Goal: Task Accomplishment & Management: Manage account settings

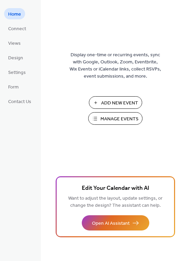
click at [112, 119] on span "Manage Events" at bounding box center [119, 119] width 38 height 7
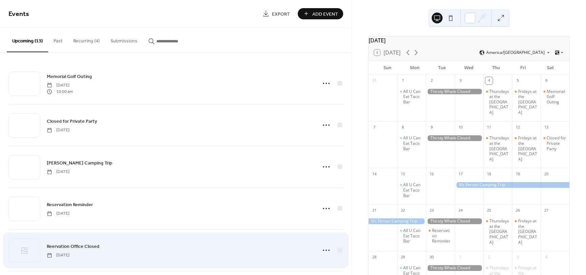
click at [89, 248] on span "Reervation Office Closed" at bounding box center [73, 246] width 53 height 7
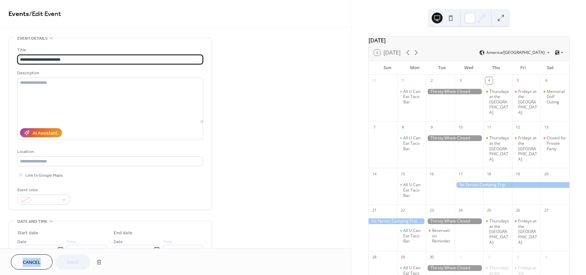
click at [89, 249] on div "Cancel Save" at bounding box center [176, 262] width 352 height 26
click at [23, 59] on input "**********" at bounding box center [110, 60] width 186 height 10
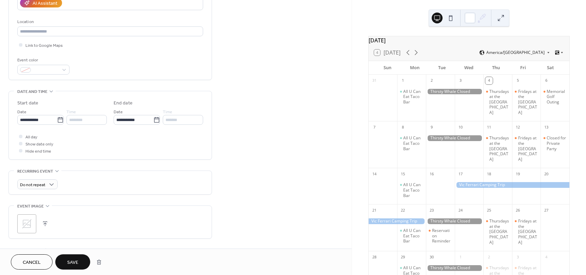
scroll to position [136, 0]
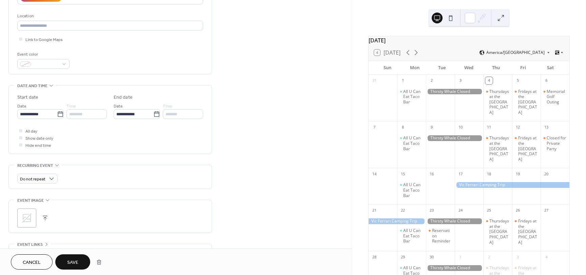
type input "**********"
click at [27, 216] on icon at bounding box center [26, 218] width 11 height 11
click at [141, 225] on div ";" at bounding box center [110, 218] width 186 height 19
click at [76, 260] on span "Save" at bounding box center [72, 262] width 11 height 7
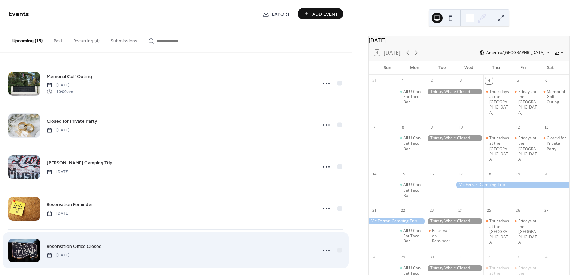
click at [23, 251] on div at bounding box center [24, 251] width 32 height 24
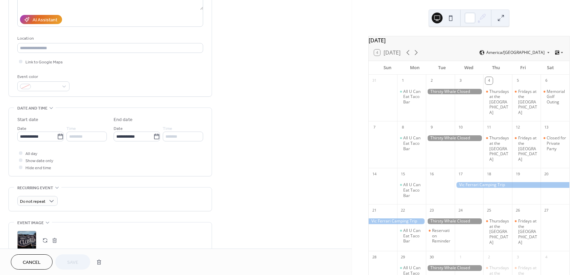
scroll to position [136, 0]
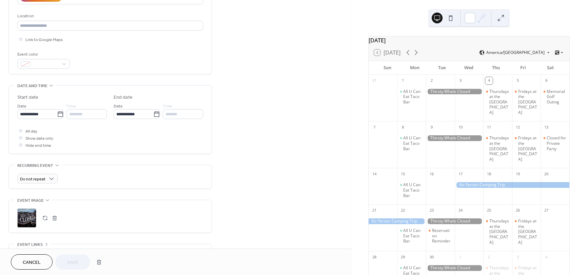
click at [54, 217] on button "button" at bounding box center [54, 217] width 9 height 9
click at [27, 216] on icon at bounding box center [26, 218] width 11 height 11
click at [79, 265] on button "Save" at bounding box center [72, 261] width 35 height 15
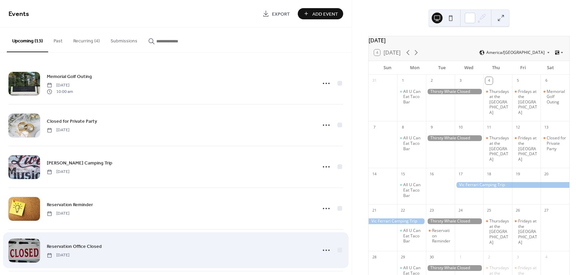
click at [133, 254] on div "Reservation Office Closed [DATE]" at bounding box center [180, 250] width 266 height 15
click at [68, 247] on span "Reservation Office Closed" at bounding box center [74, 246] width 55 height 7
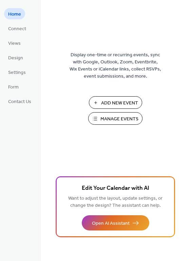
click at [105, 121] on span "Manage Events" at bounding box center [119, 119] width 38 height 7
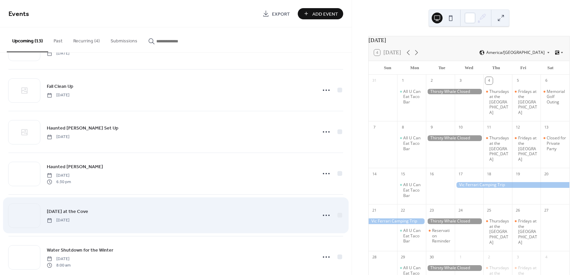
scroll to position [204, 0]
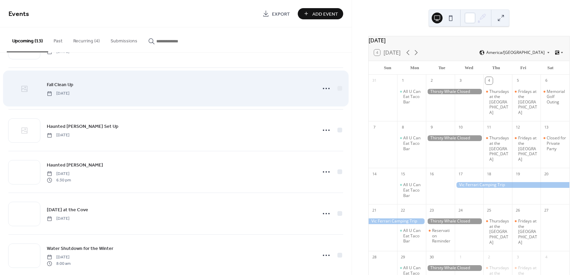
click at [23, 89] on icon at bounding box center [24, 89] width 8 height 8
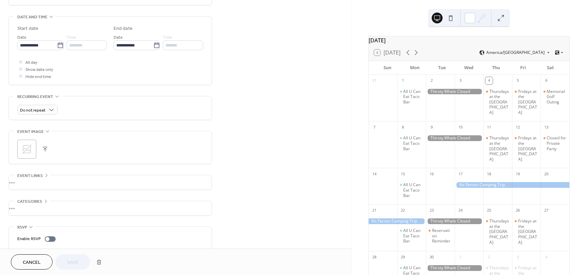
scroll to position [226, 0]
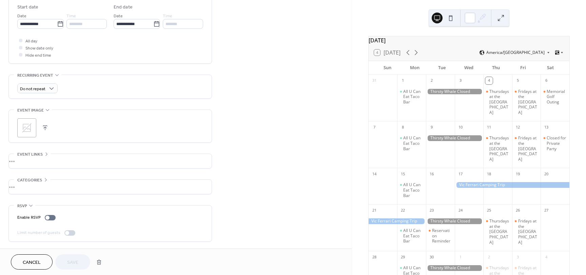
click at [25, 132] on icon at bounding box center [26, 127] width 11 height 11
click at [78, 260] on span "Save" at bounding box center [72, 262] width 11 height 7
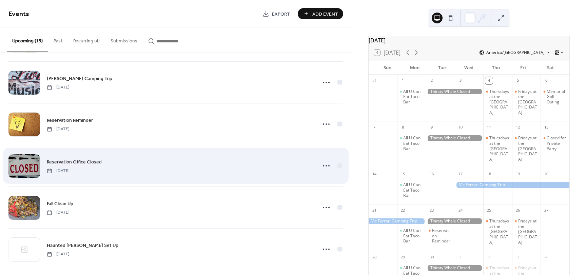
scroll to position [136, 0]
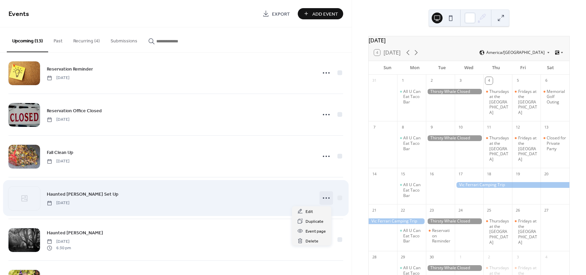
click at [326, 201] on icon at bounding box center [326, 198] width 11 height 11
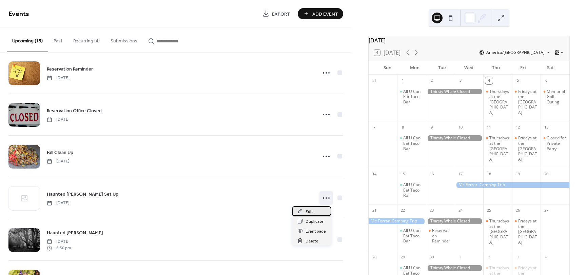
click at [310, 211] on span "Edit" at bounding box center [309, 211] width 7 height 7
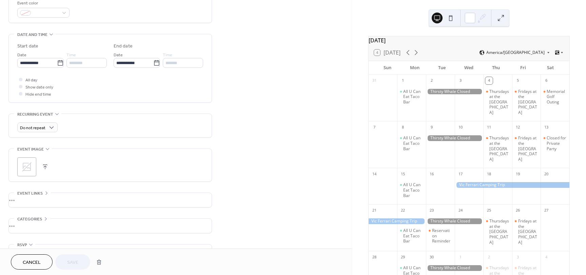
scroll to position [226, 0]
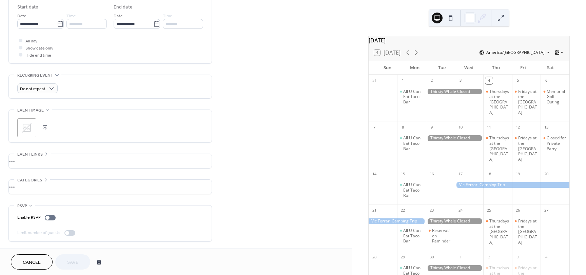
click at [30, 129] on icon at bounding box center [26, 127] width 11 height 11
click at [66, 265] on button "Save" at bounding box center [72, 261] width 35 height 15
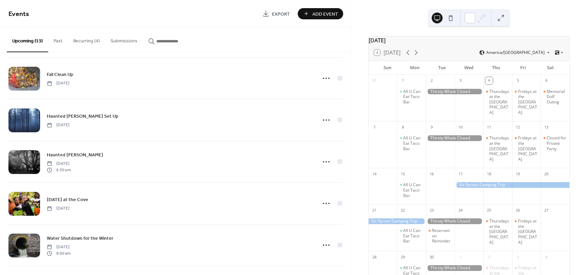
scroll to position [339, 0]
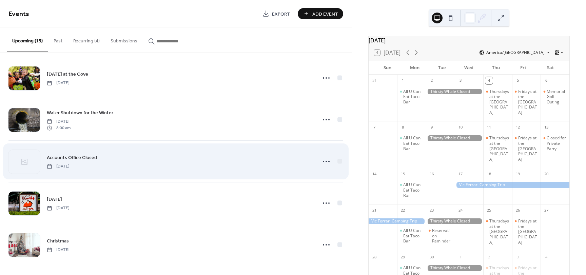
click at [76, 156] on span "Accounts Office Closed" at bounding box center [72, 157] width 50 height 7
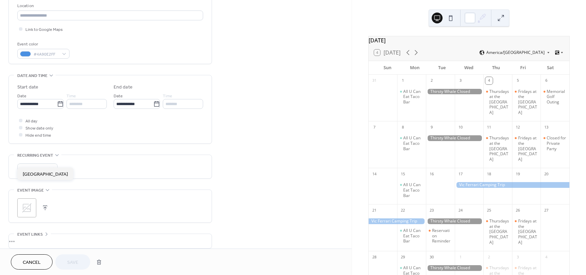
scroll to position [170, 0]
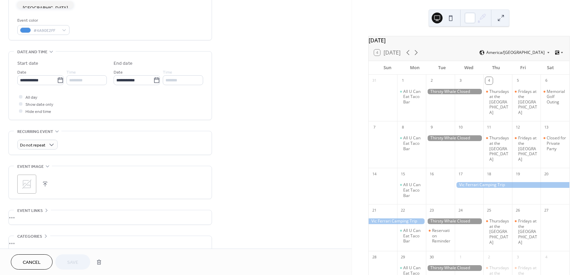
click at [29, 183] on icon at bounding box center [26, 184] width 11 height 11
click at [72, 262] on span "Save" at bounding box center [72, 262] width 11 height 7
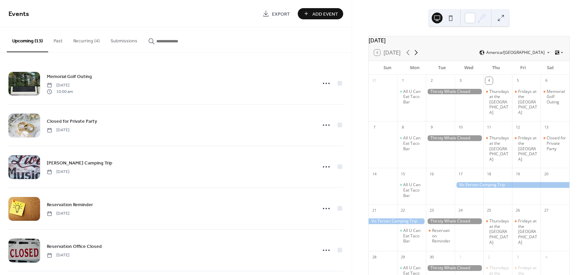
click at [418, 55] on icon at bounding box center [416, 53] width 8 height 8
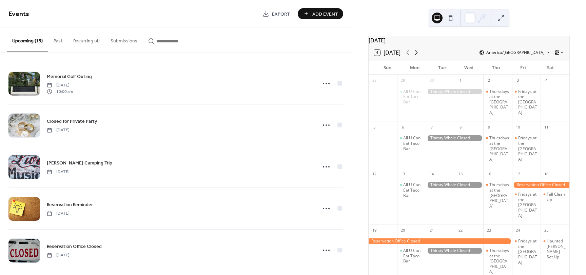
click at [418, 55] on icon at bounding box center [416, 53] width 8 height 8
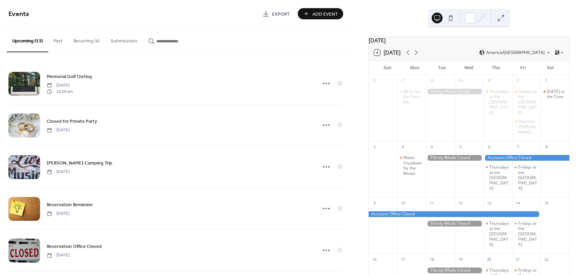
click at [545, 208] on div at bounding box center [555, 229] width 29 height 43
click at [544, 208] on div at bounding box center [555, 229] width 29 height 43
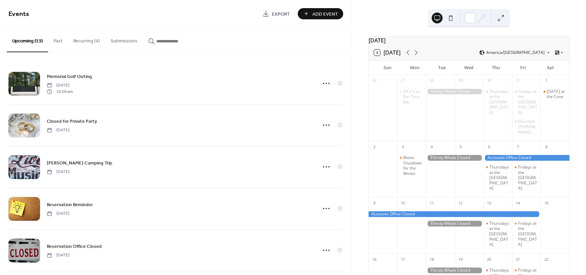
click at [310, 14] on button "Add Event" at bounding box center [320, 13] width 45 height 11
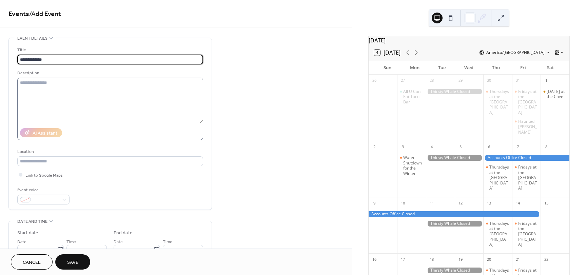
type input "**********"
click at [46, 83] on textarea at bounding box center [110, 100] width 186 height 45
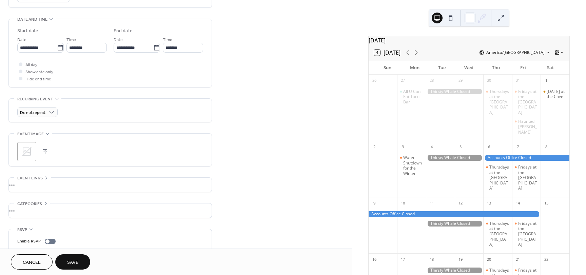
scroll to position [204, 0]
type textarea "**********"
click at [25, 147] on icon at bounding box center [26, 150] width 11 height 11
click at [83, 261] on button "Save" at bounding box center [72, 261] width 35 height 15
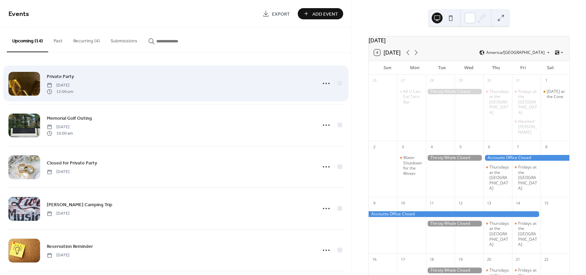
click at [66, 78] on span "Private Party" at bounding box center [60, 76] width 27 height 7
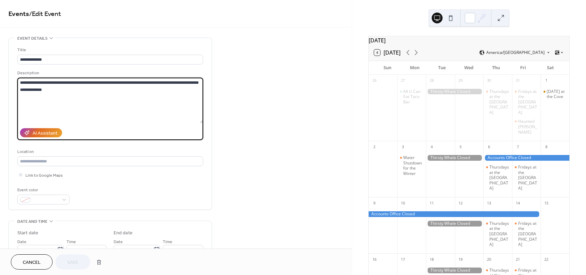
click at [66, 78] on textarea "**********" at bounding box center [110, 100] width 186 height 45
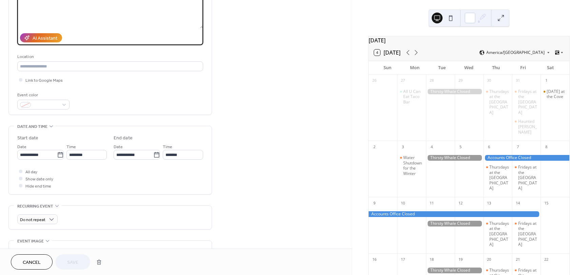
scroll to position [102, 0]
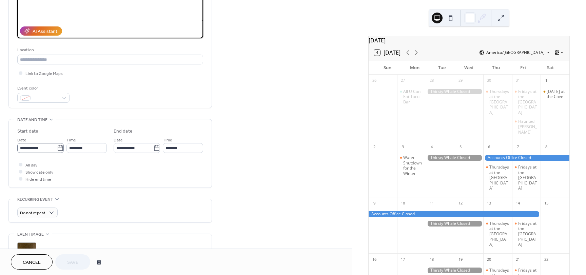
click at [57, 148] on icon at bounding box center [60, 148] width 7 height 7
click at [57, 148] on input "**********" at bounding box center [37, 148] width 40 height 10
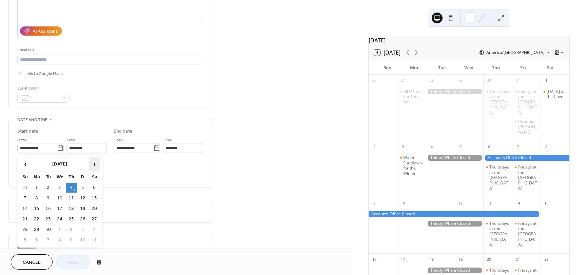
click at [95, 164] on span "›" at bounding box center [94, 164] width 10 height 14
click at [95, 207] on td "15" at bounding box center [94, 209] width 11 height 10
type input "**********"
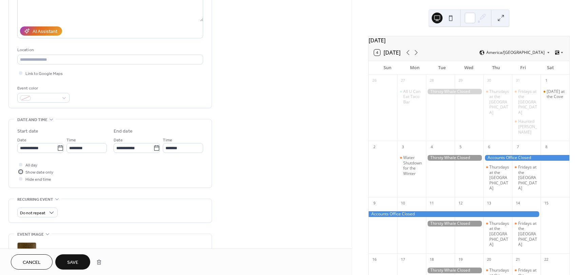
click at [40, 172] on span "Show date only" at bounding box center [39, 172] width 28 height 7
click at [76, 265] on span "Save" at bounding box center [72, 262] width 11 height 7
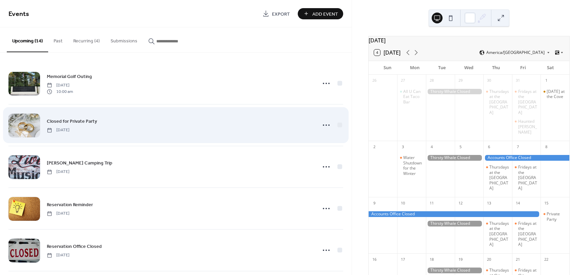
click at [69, 124] on span "Closed for Private Party" at bounding box center [72, 121] width 50 height 7
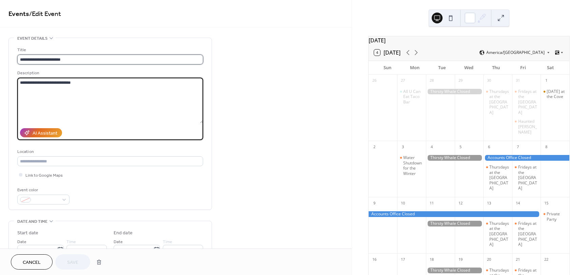
click at [21, 60] on input "**********" at bounding box center [110, 60] width 186 height 10
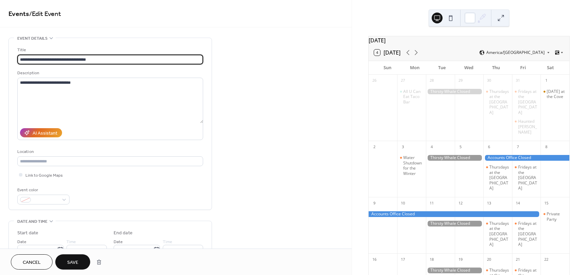
type input "**********"
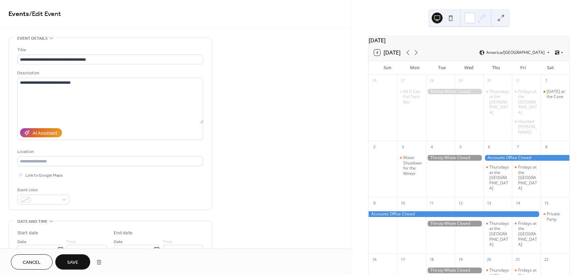
click at [75, 260] on span "Save" at bounding box center [72, 262] width 11 height 7
